Goal: Find specific page/section: Find specific page/section

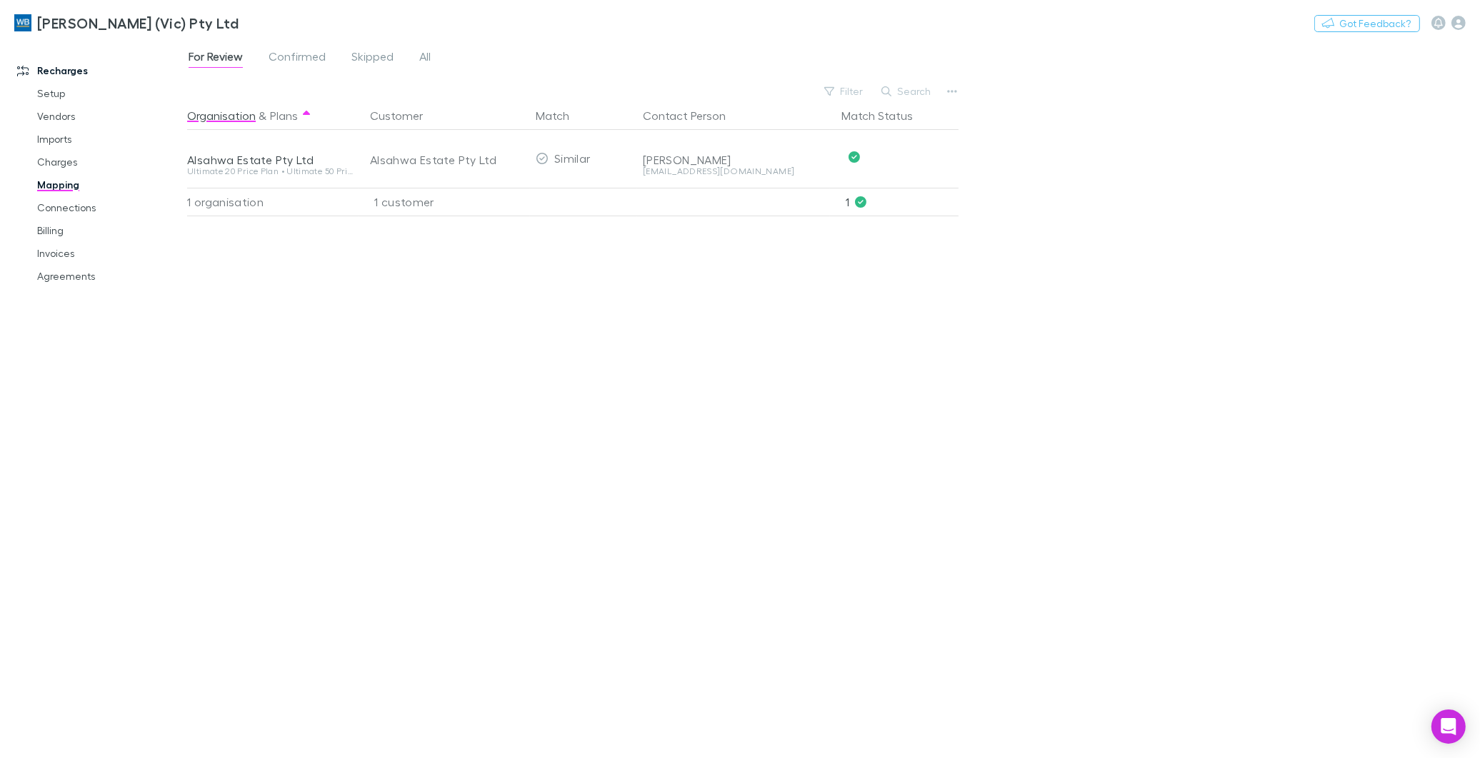
click at [222, 54] on span "For Review" at bounding box center [216, 58] width 54 height 19
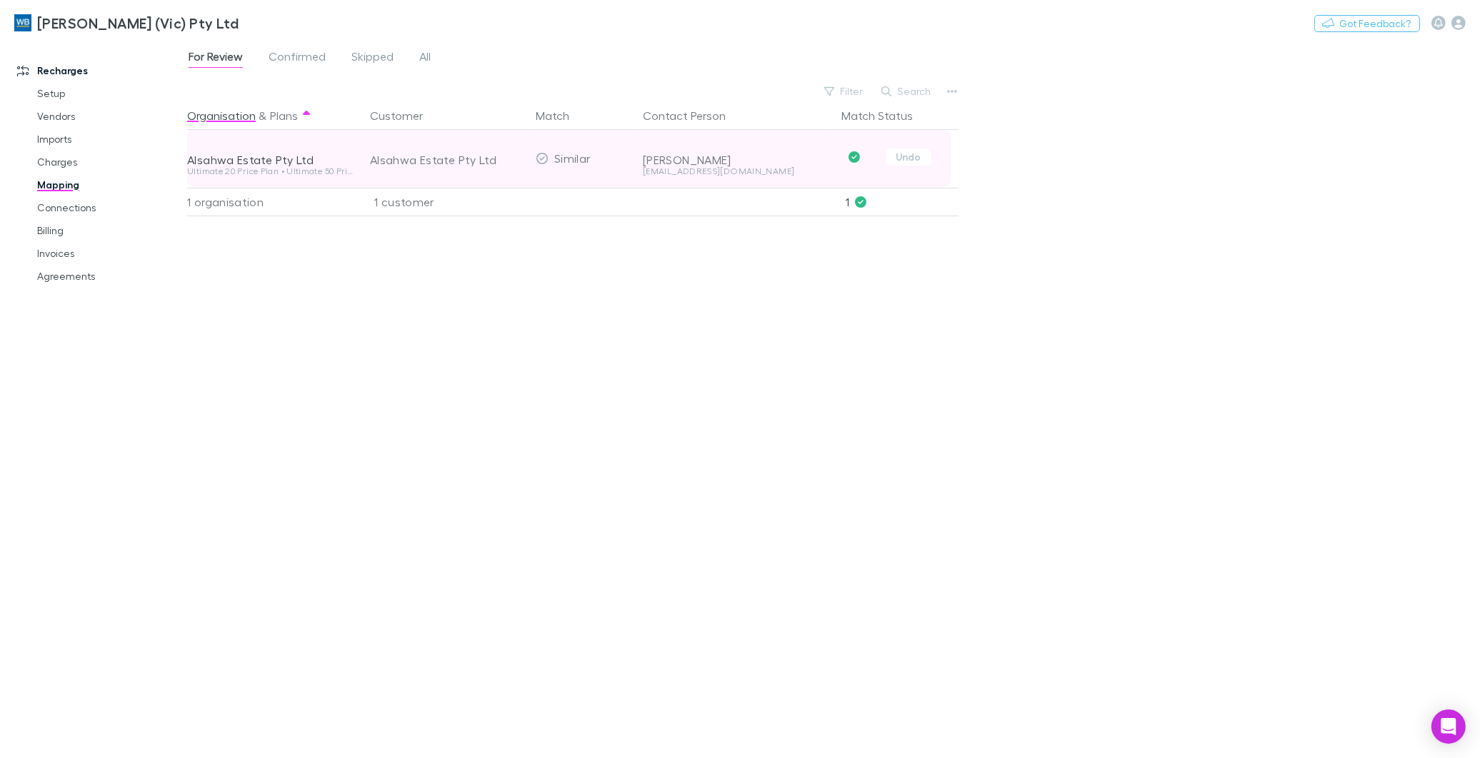
click at [452, 160] on div "Alsahwa Estate Pty Ltd" at bounding box center [447, 159] width 154 height 57
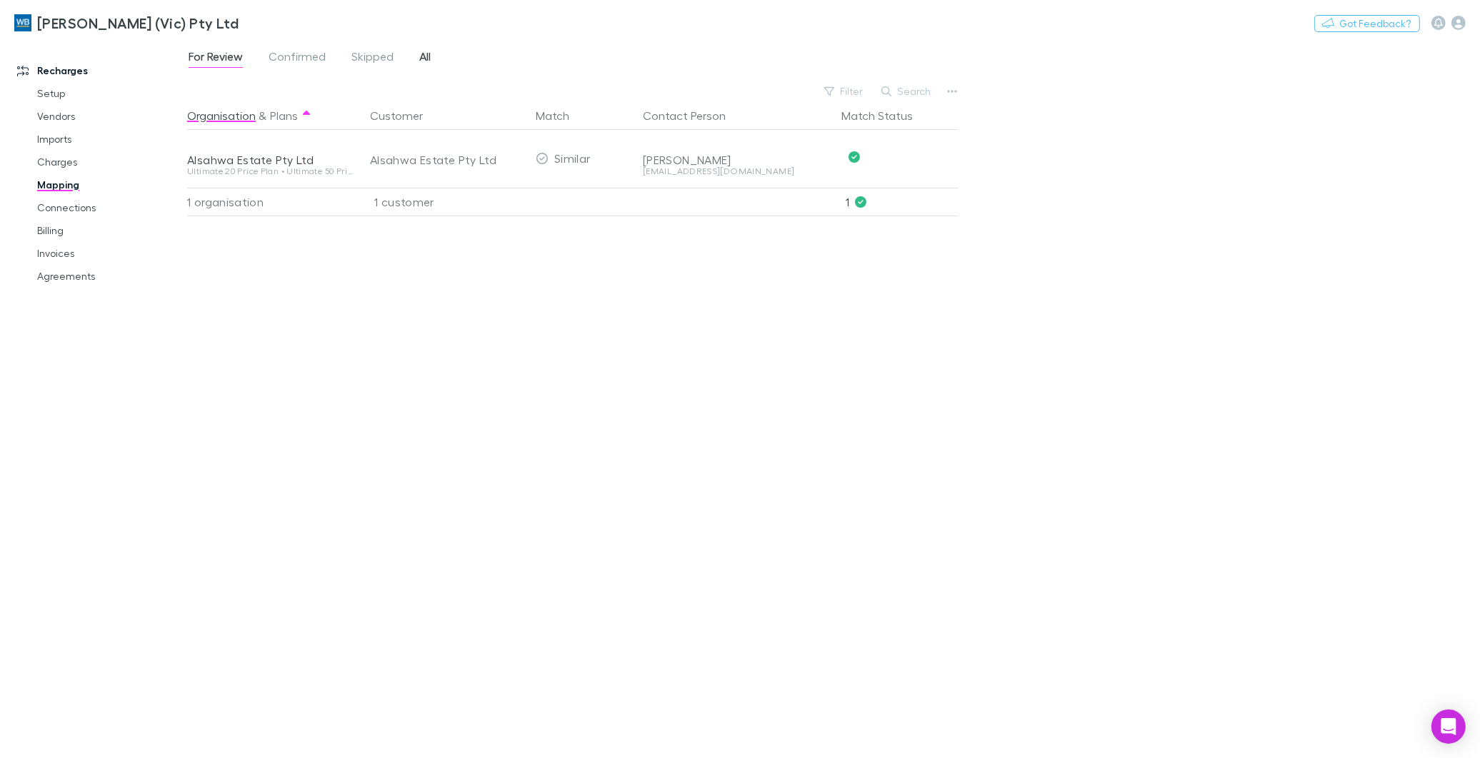
click at [423, 54] on span "All" at bounding box center [424, 58] width 11 height 19
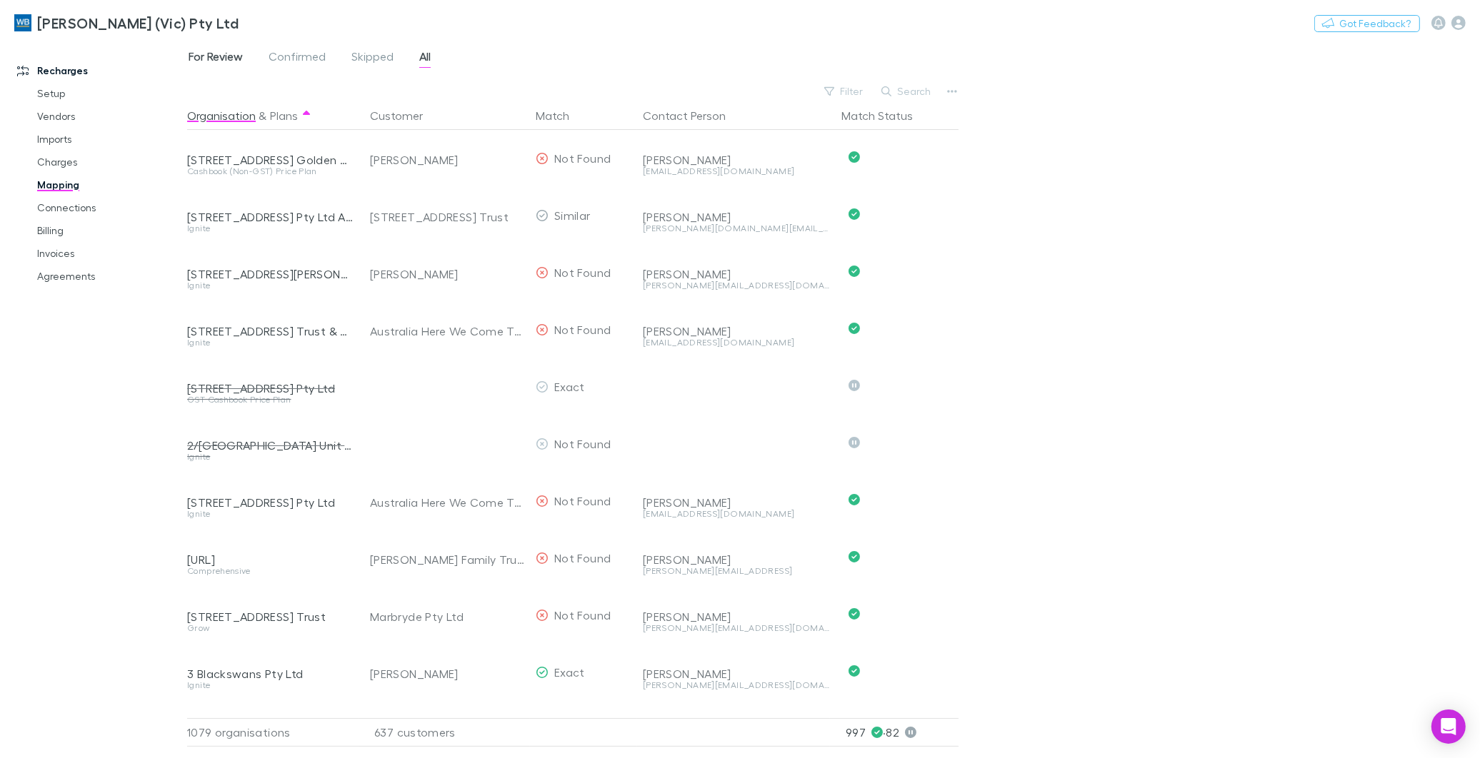
click at [231, 59] on span "For Review" at bounding box center [216, 58] width 54 height 19
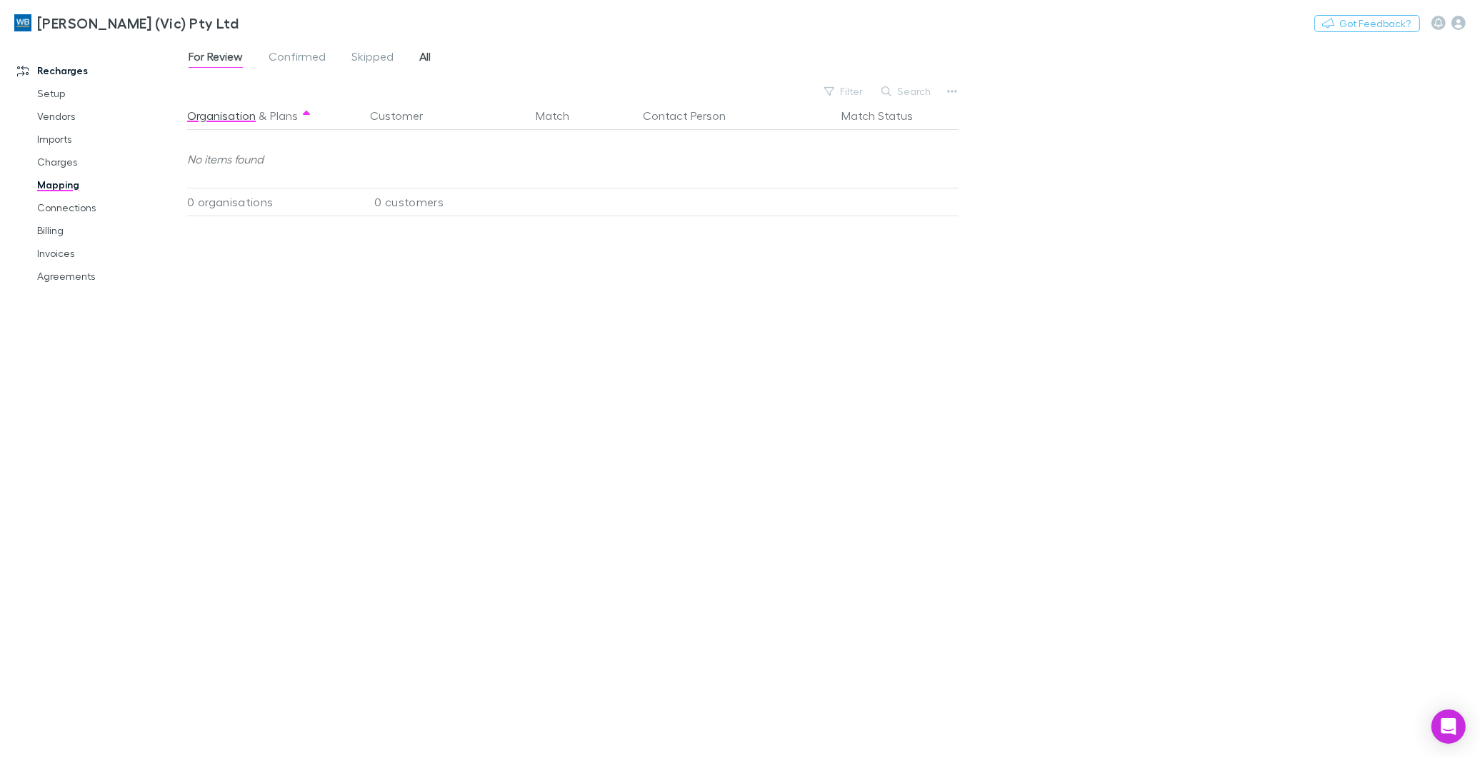
click at [417, 57] on div "For Review Confirmed Skipped All" at bounding box center [315, 58] width 256 height 23
click at [418, 57] on link "All" at bounding box center [425, 58] width 14 height 23
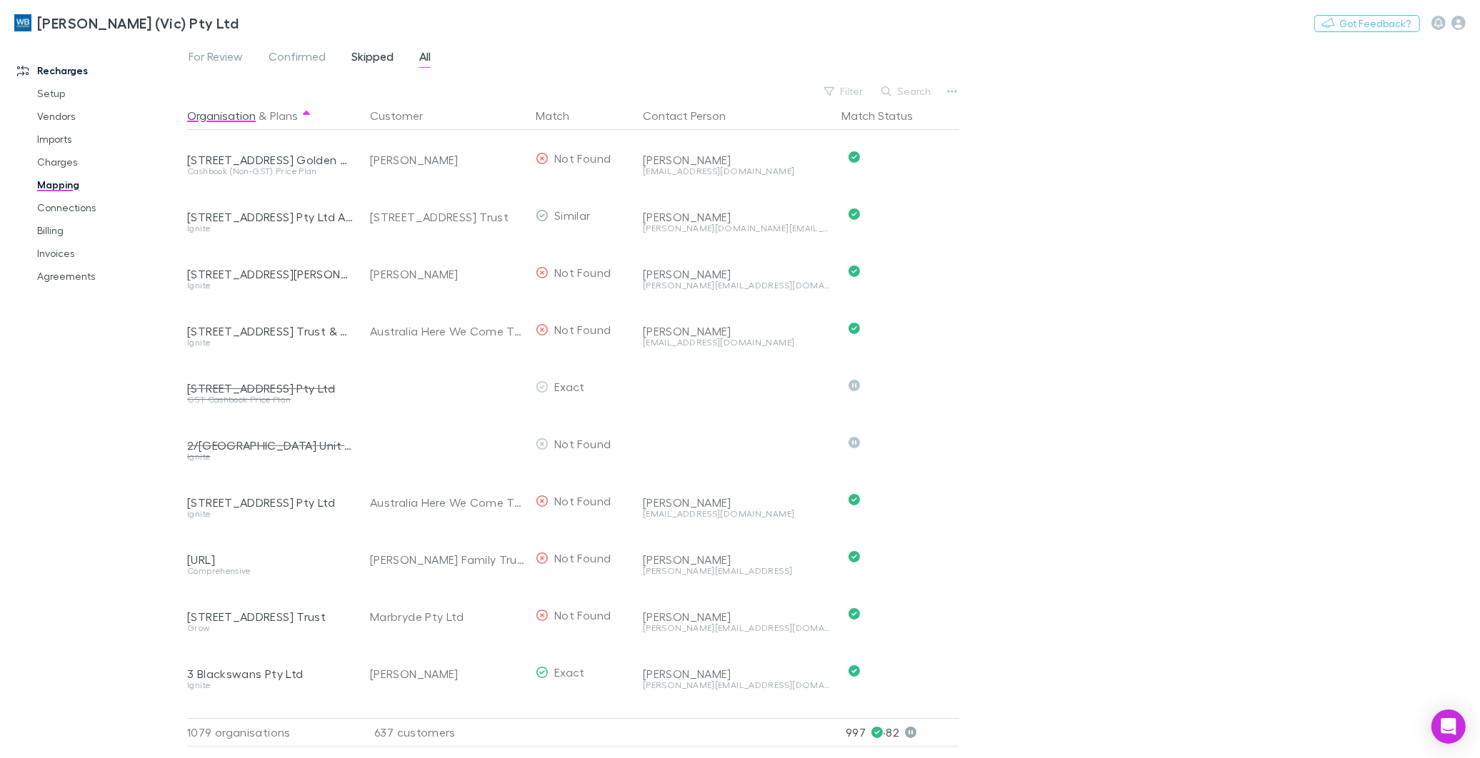
click at [377, 55] on span "Skipped" at bounding box center [372, 58] width 42 height 19
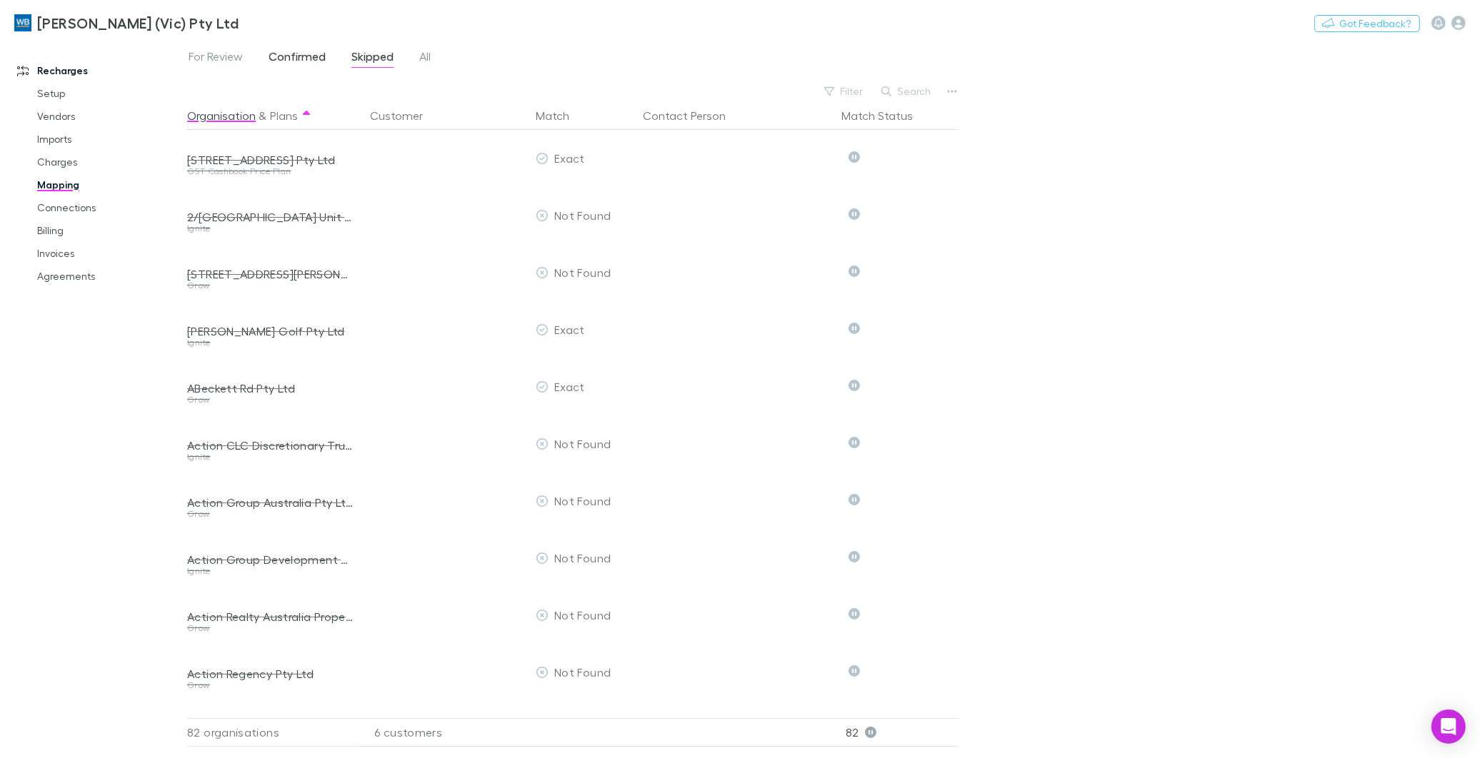
click at [307, 57] on span "Confirmed" at bounding box center [297, 58] width 57 height 19
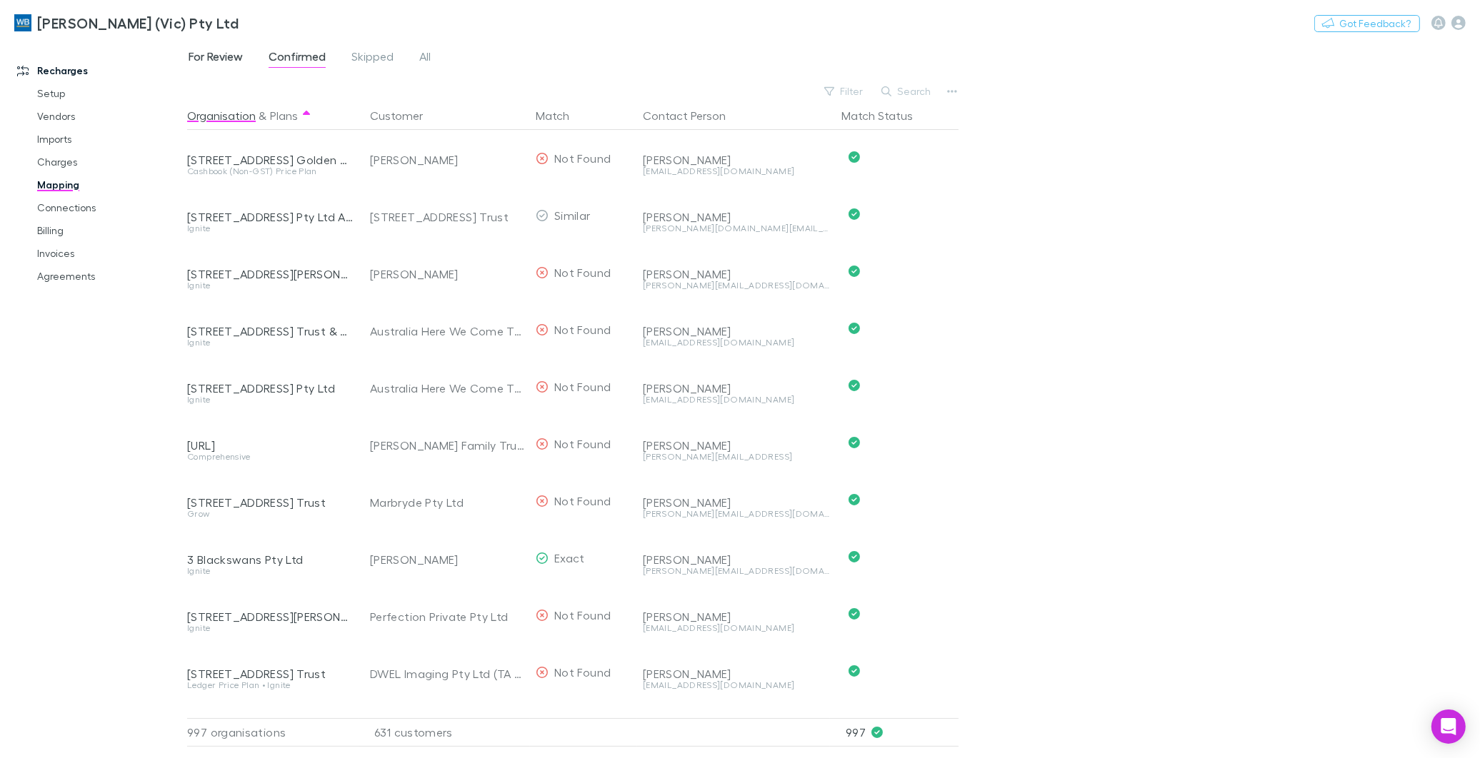
click at [234, 58] on span "For Review" at bounding box center [216, 58] width 54 height 19
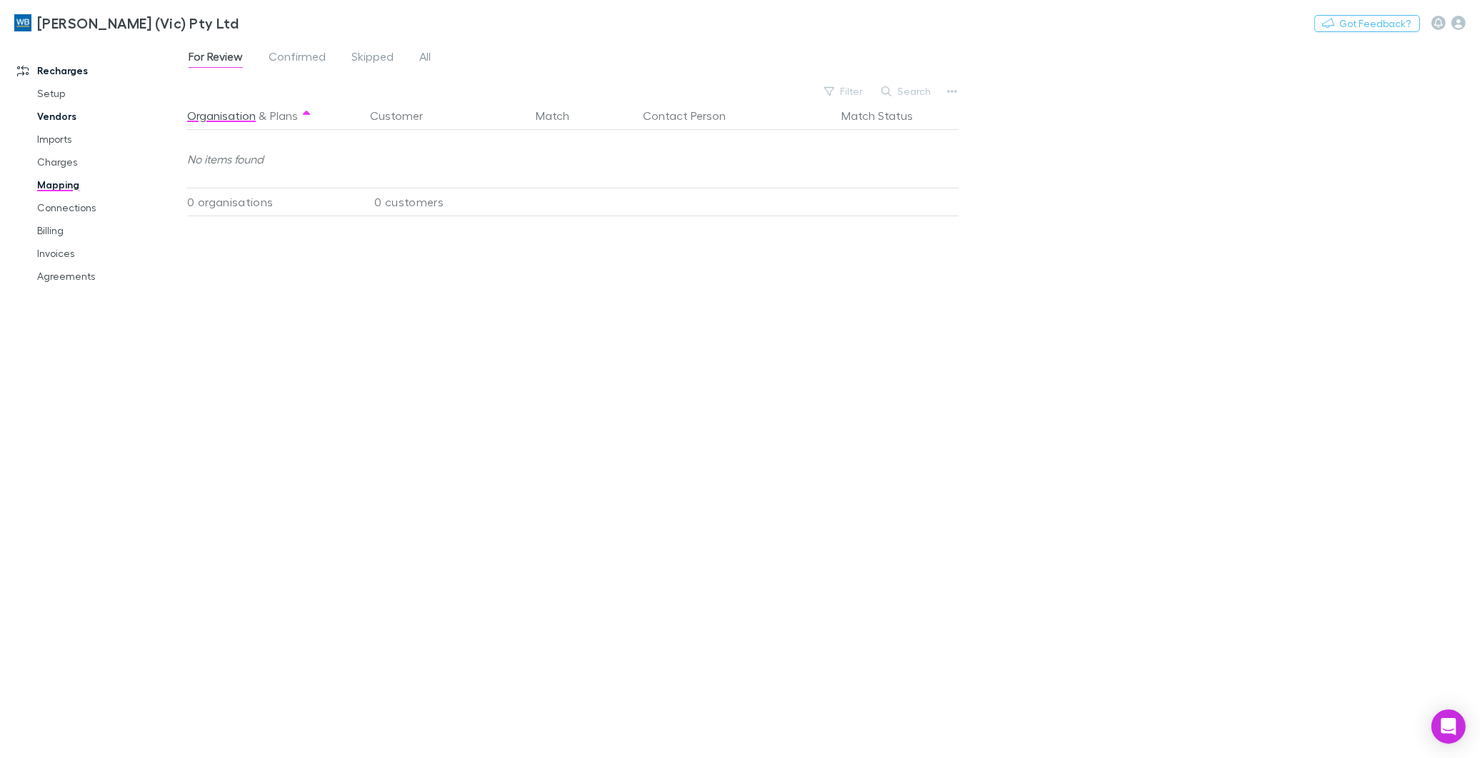
click at [62, 116] on link "Vendors" at bounding box center [110, 116] width 174 height 23
